Goal: Information Seeking & Learning: Compare options

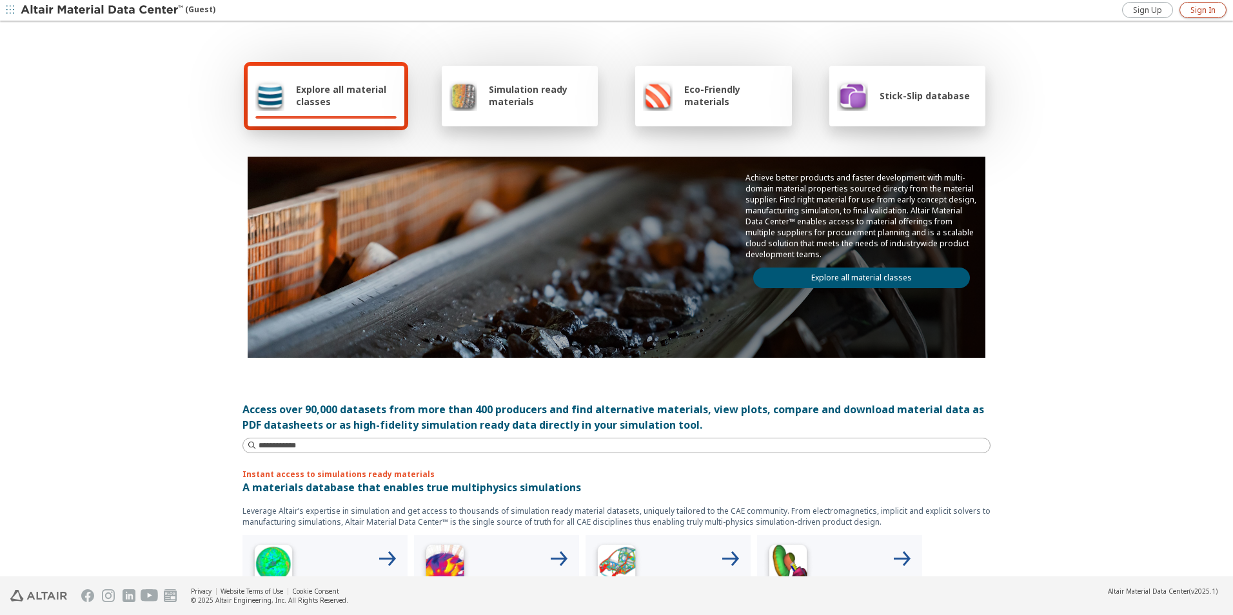
click at [1192, 10] on span "Sign In" at bounding box center [1203, 10] width 25 height 10
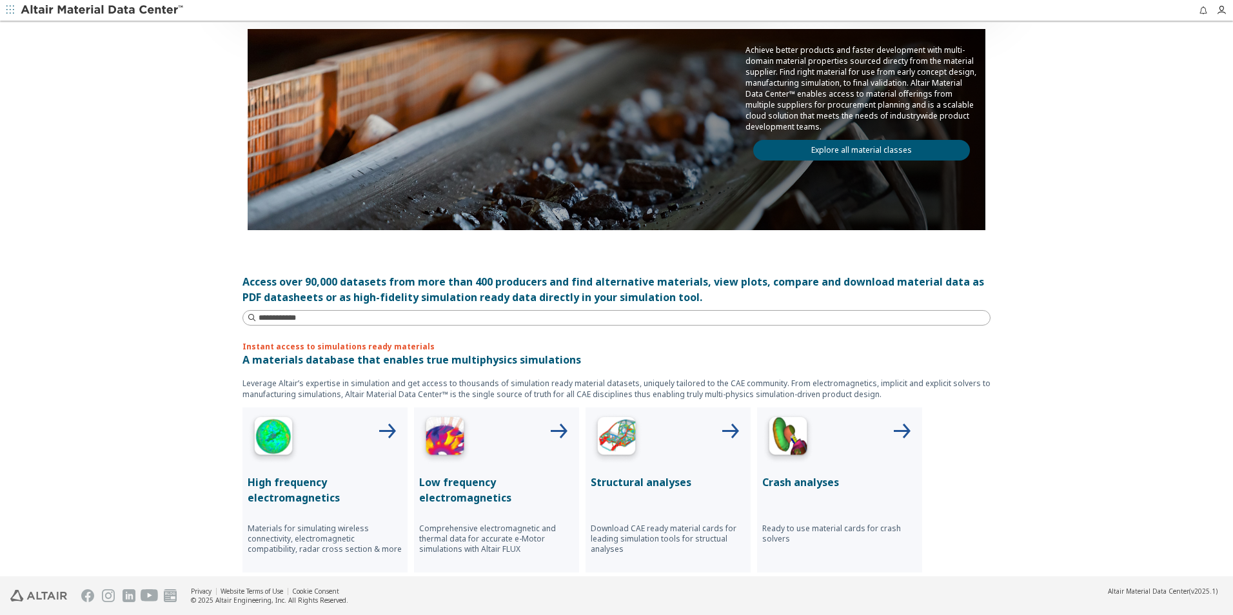
scroll to position [129, 0]
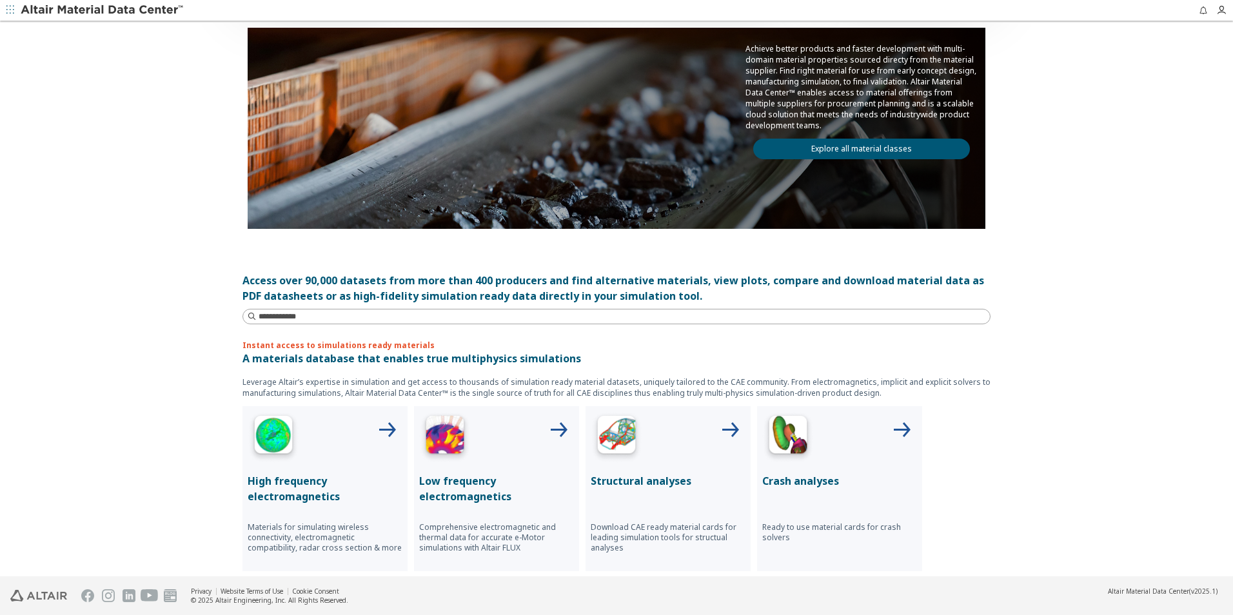
click at [858, 146] on link "Explore all material classes" at bounding box center [861, 149] width 217 height 21
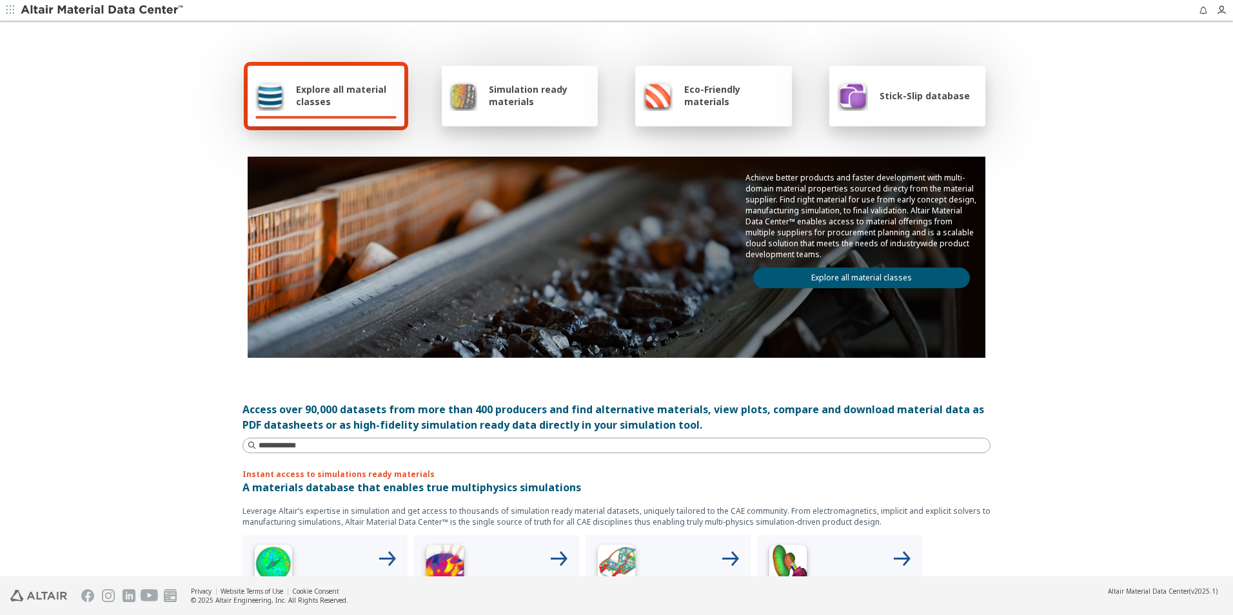
click at [842, 275] on link "Explore all material classes" at bounding box center [861, 278] width 217 height 21
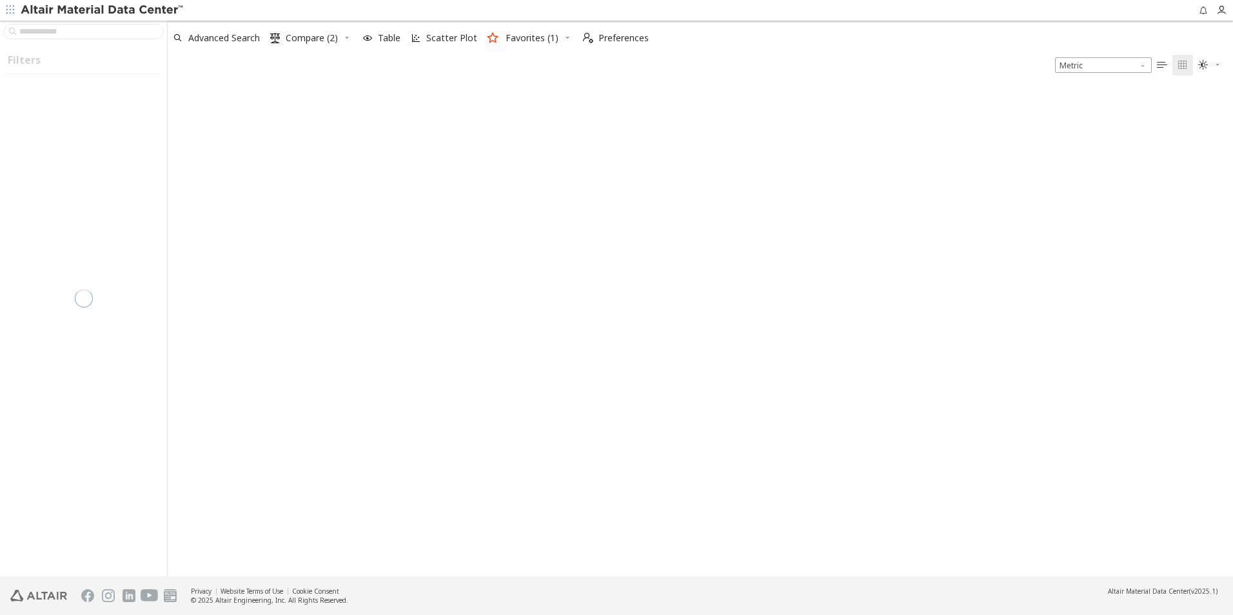
click at [130, 30] on div at bounding box center [83, 299] width 167 height 556
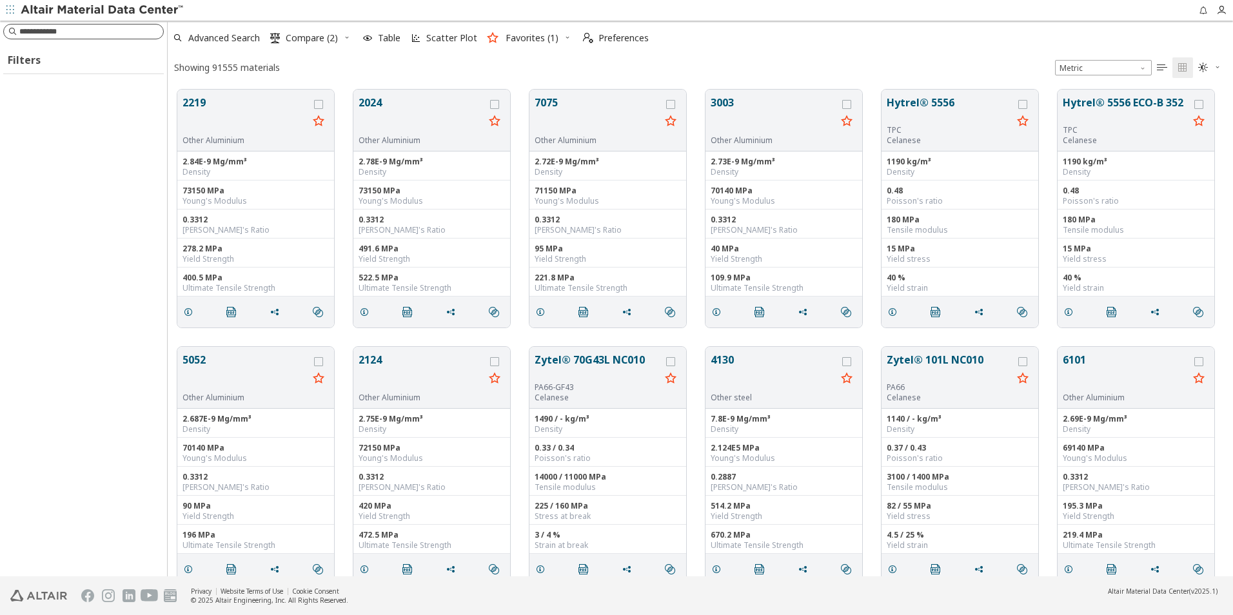
scroll to position [487, 1056]
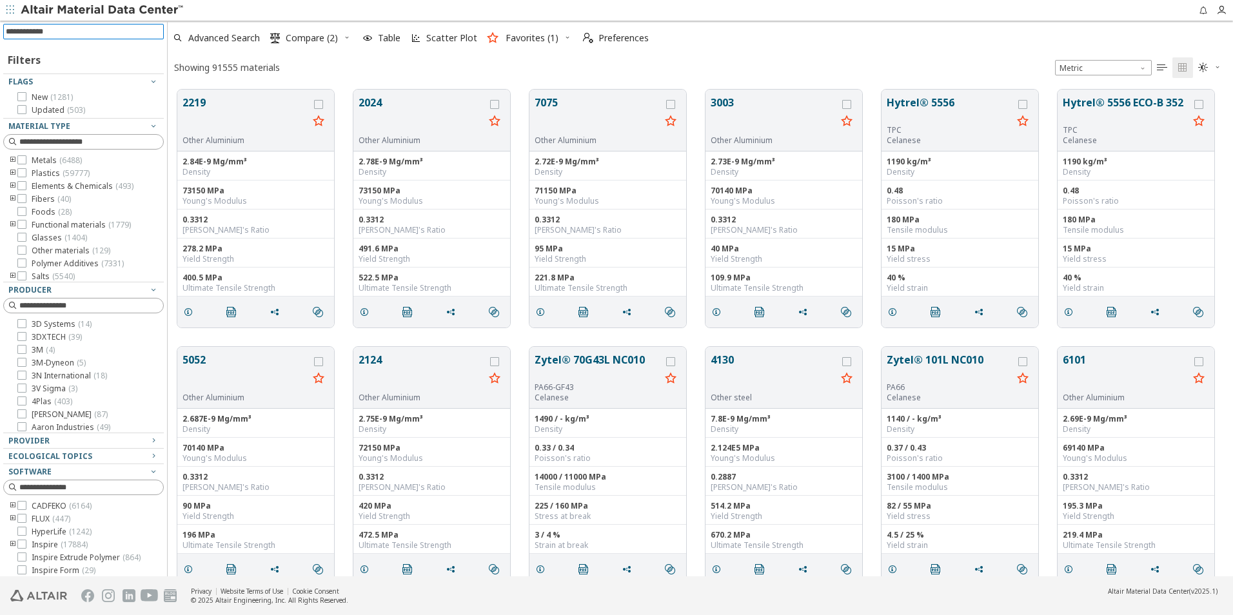
click at [123, 30] on input at bounding box center [85, 32] width 158 height 14
paste input "*********"
type input "*********"
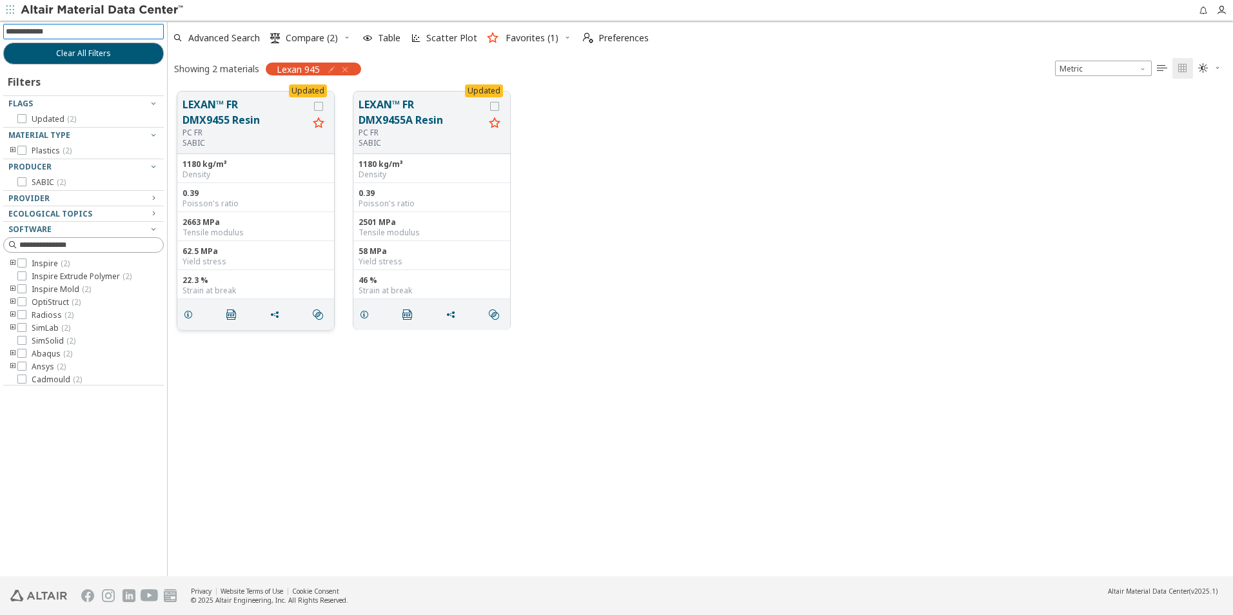
click at [228, 119] on button "LEXAN™ FR DMX9455 Resin" at bounding box center [246, 112] width 126 height 31
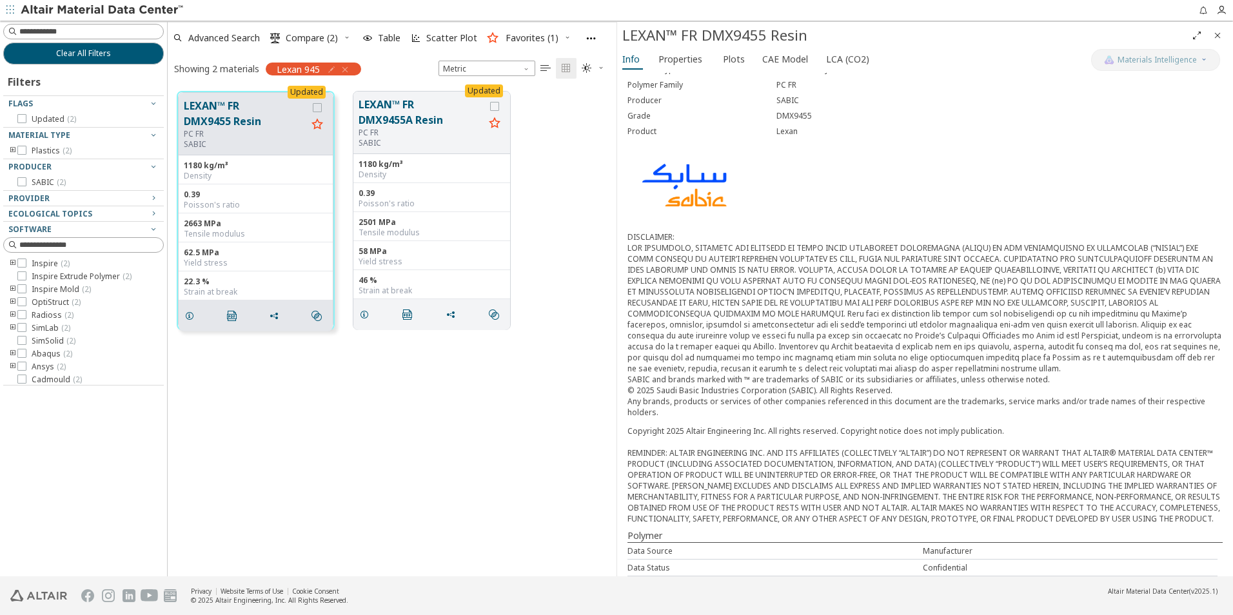
scroll to position [17, 0]
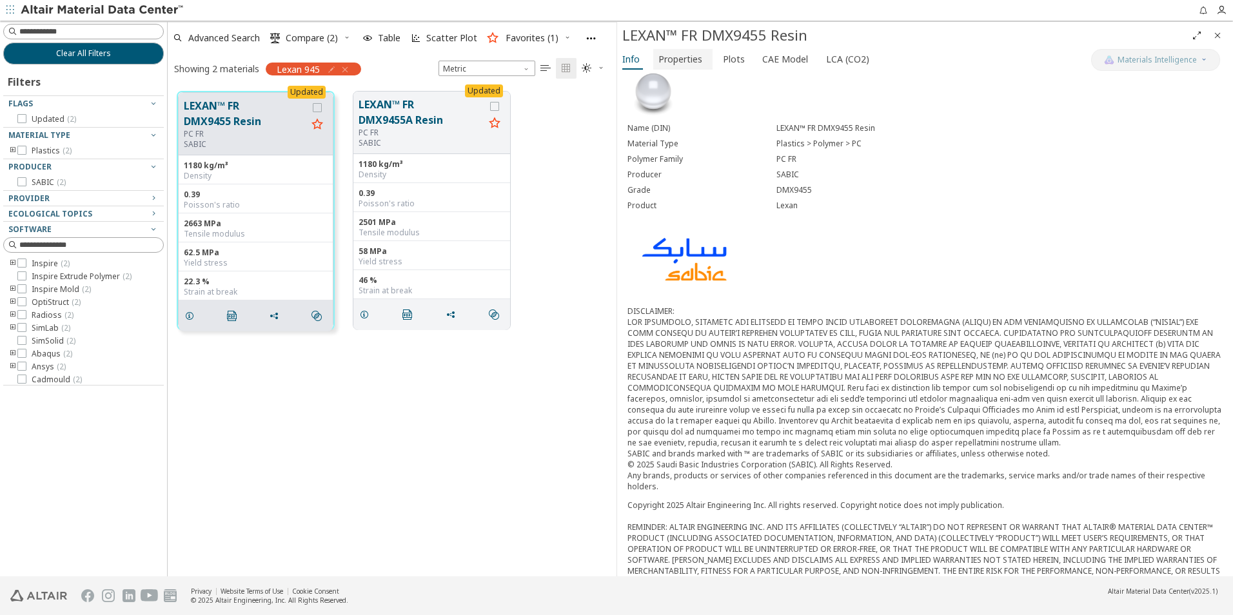
click at [679, 55] on span "Properties" at bounding box center [681, 59] width 44 height 21
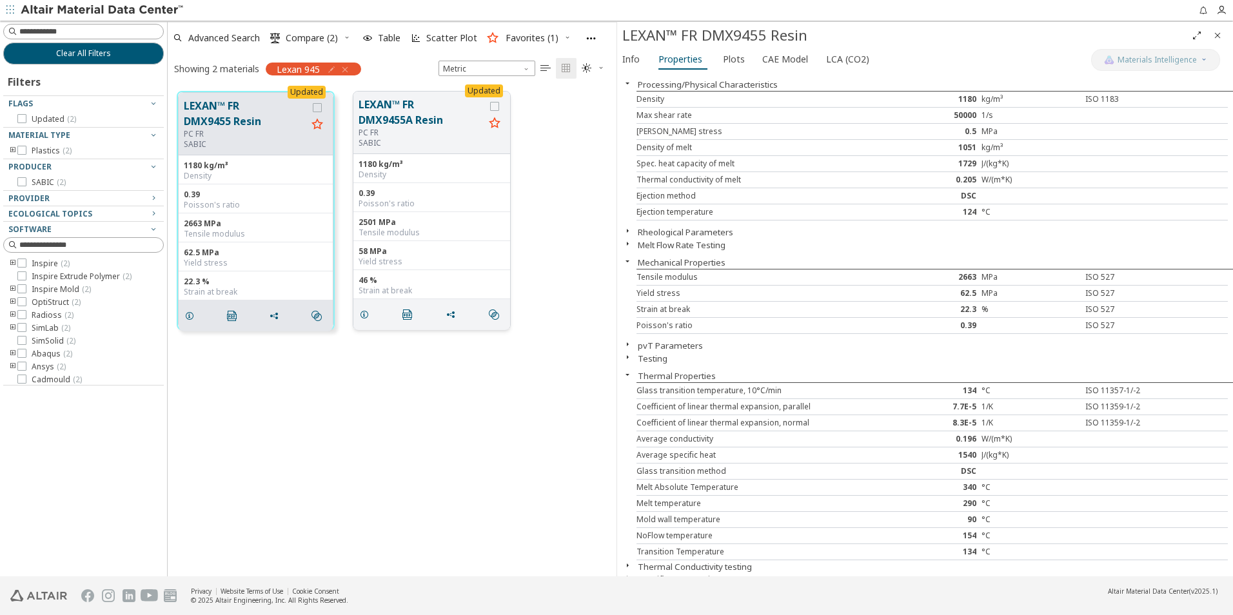
click at [424, 107] on button "LEXAN™ FR DMX9455A Resin" at bounding box center [422, 112] width 126 height 31
